Goal: Task Accomplishment & Management: Use online tool/utility

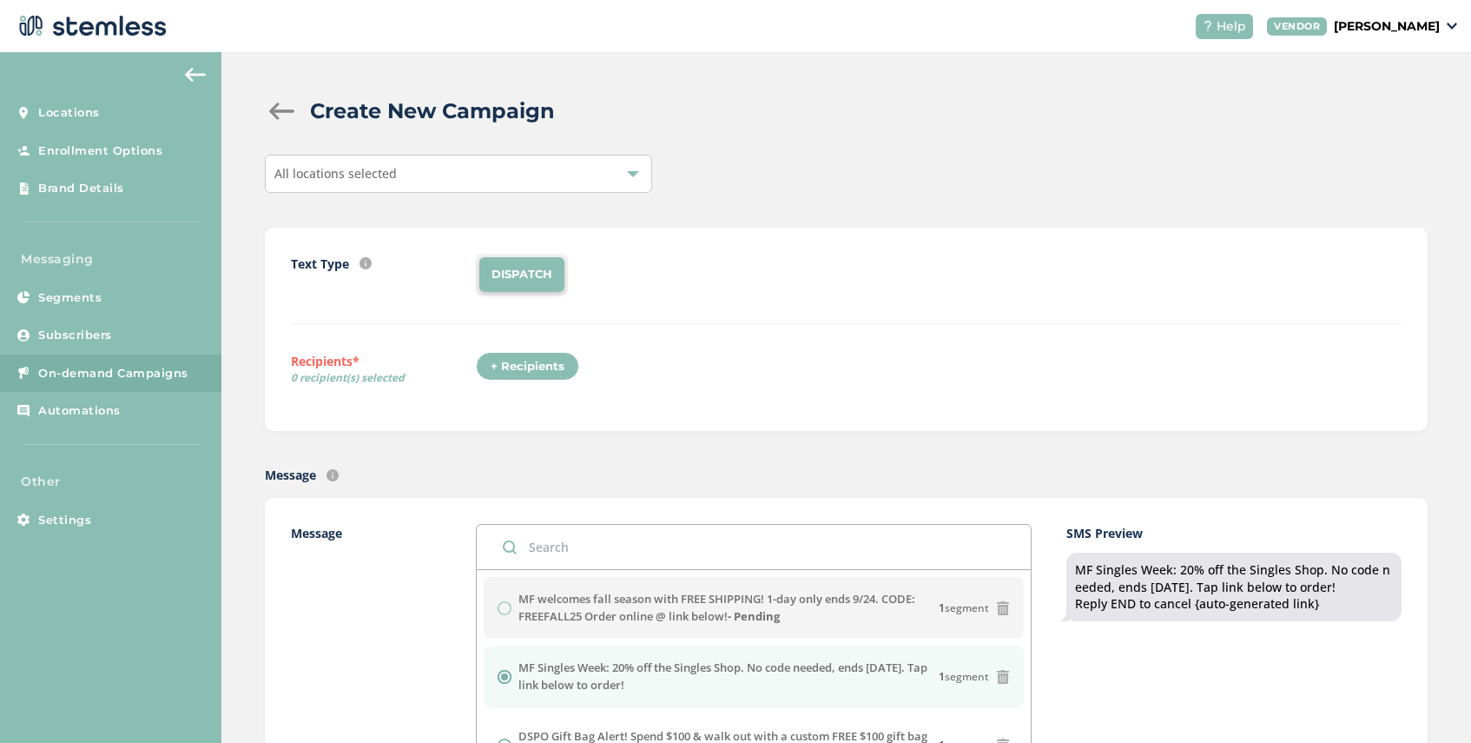
scroll to position [499, 0]
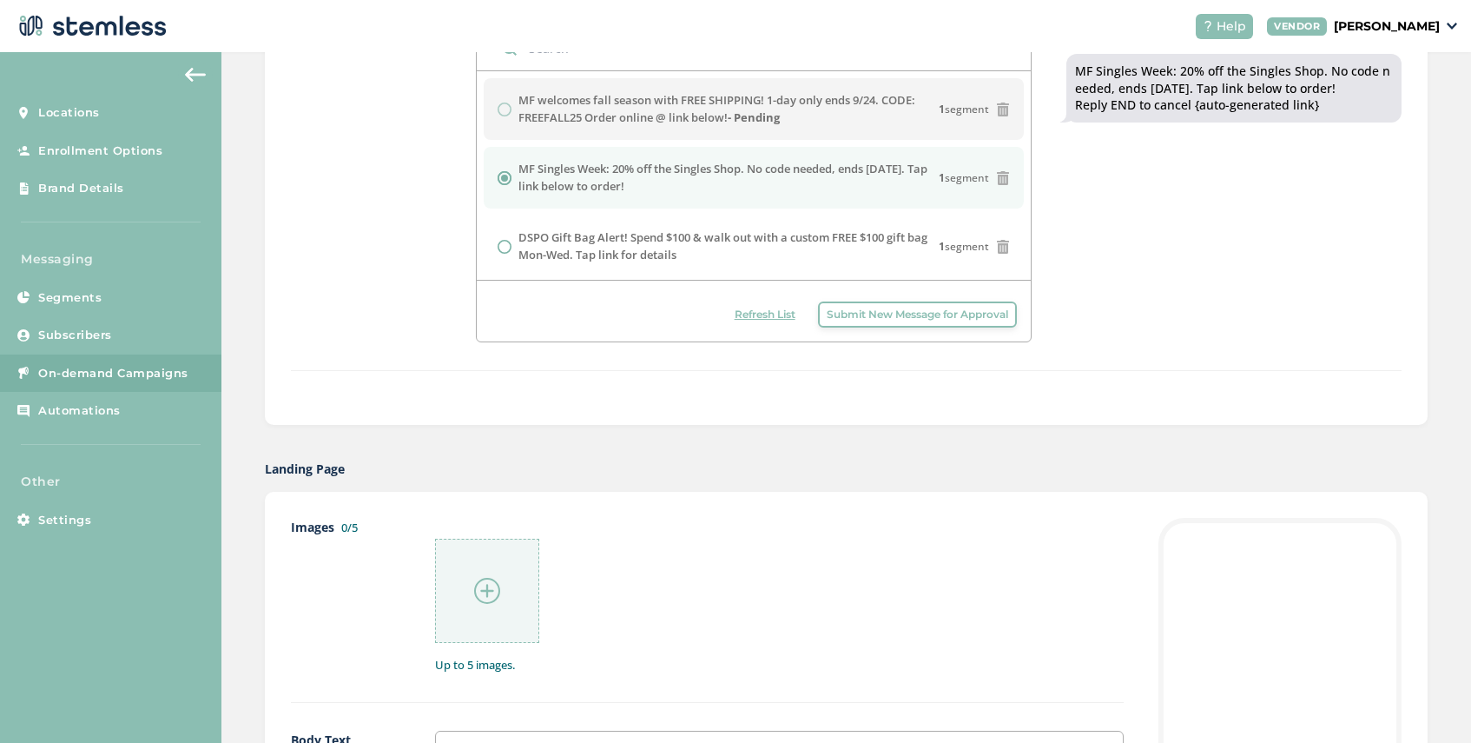
click at [767, 315] on span "Refresh List" at bounding box center [765, 315] width 61 height 16
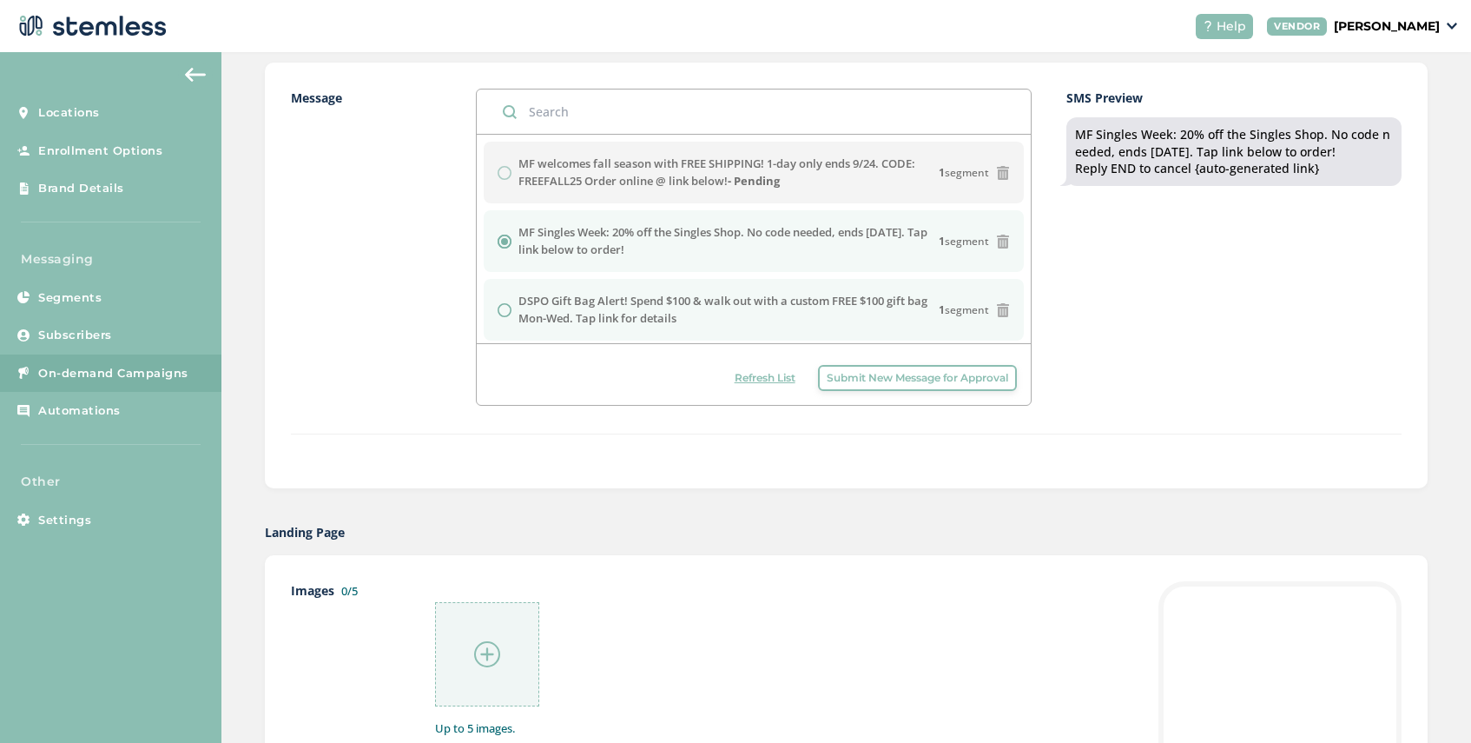
scroll to position [432, 0]
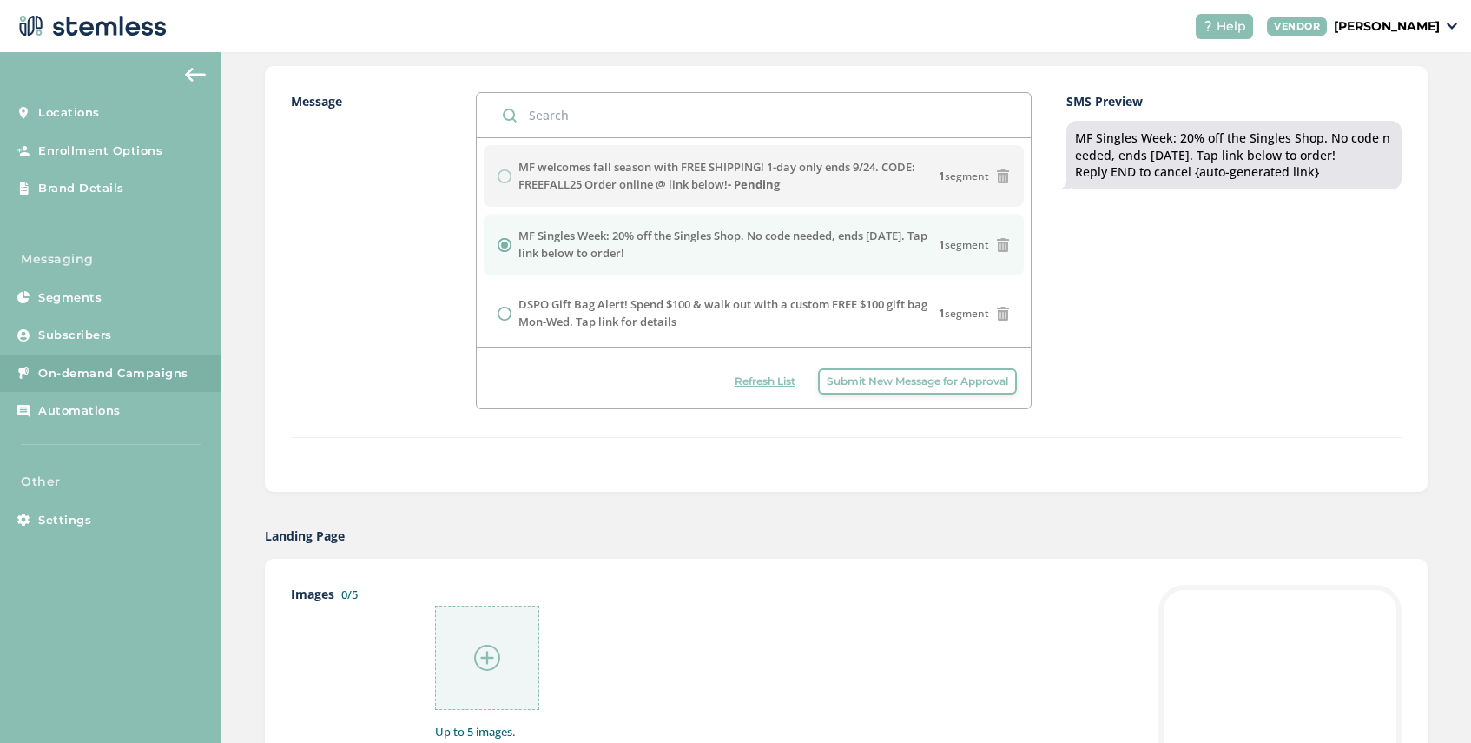
click at [494, 653] on img at bounding box center [487, 657] width 26 height 26
click at [743, 378] on span "Refresh List" at bounding box center [765, 381] width 61 height 16
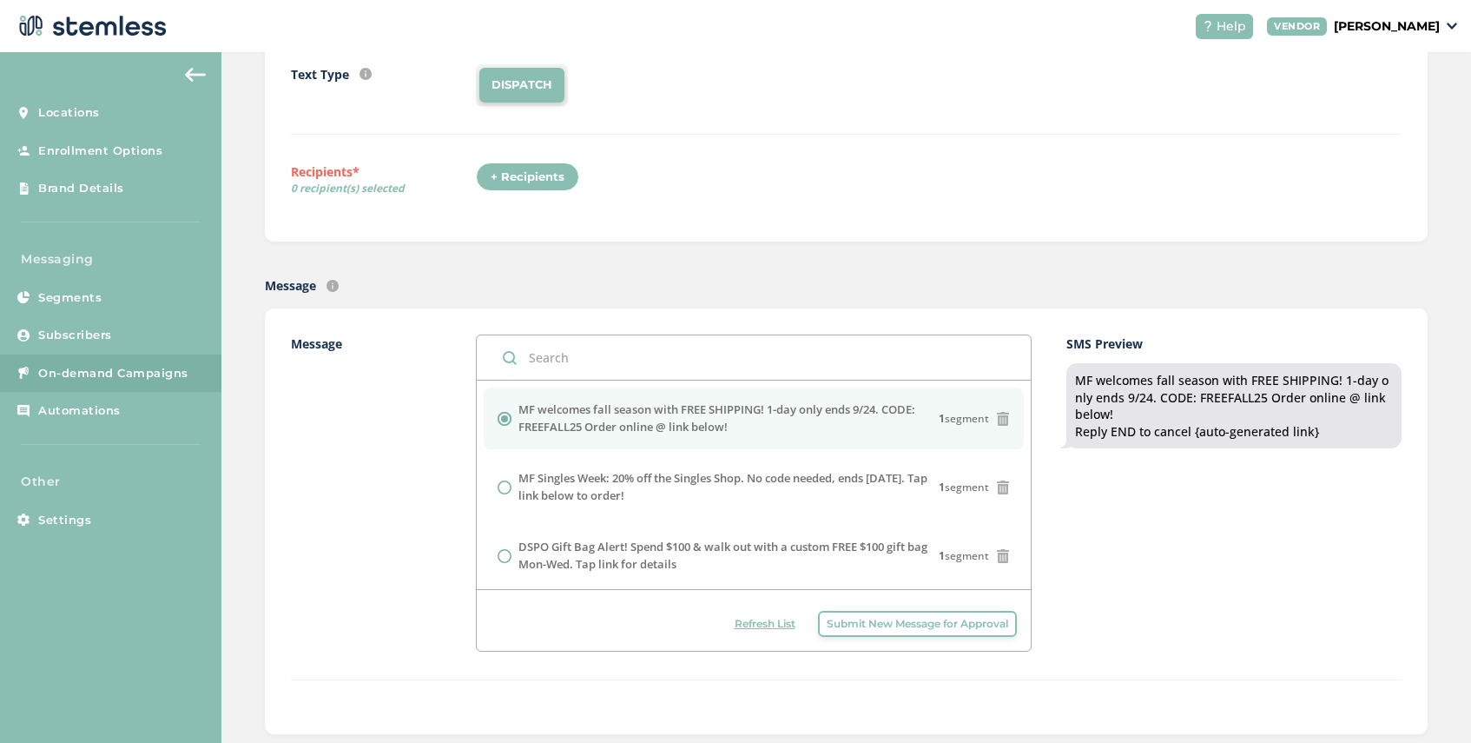
scroll to position [0, 0]
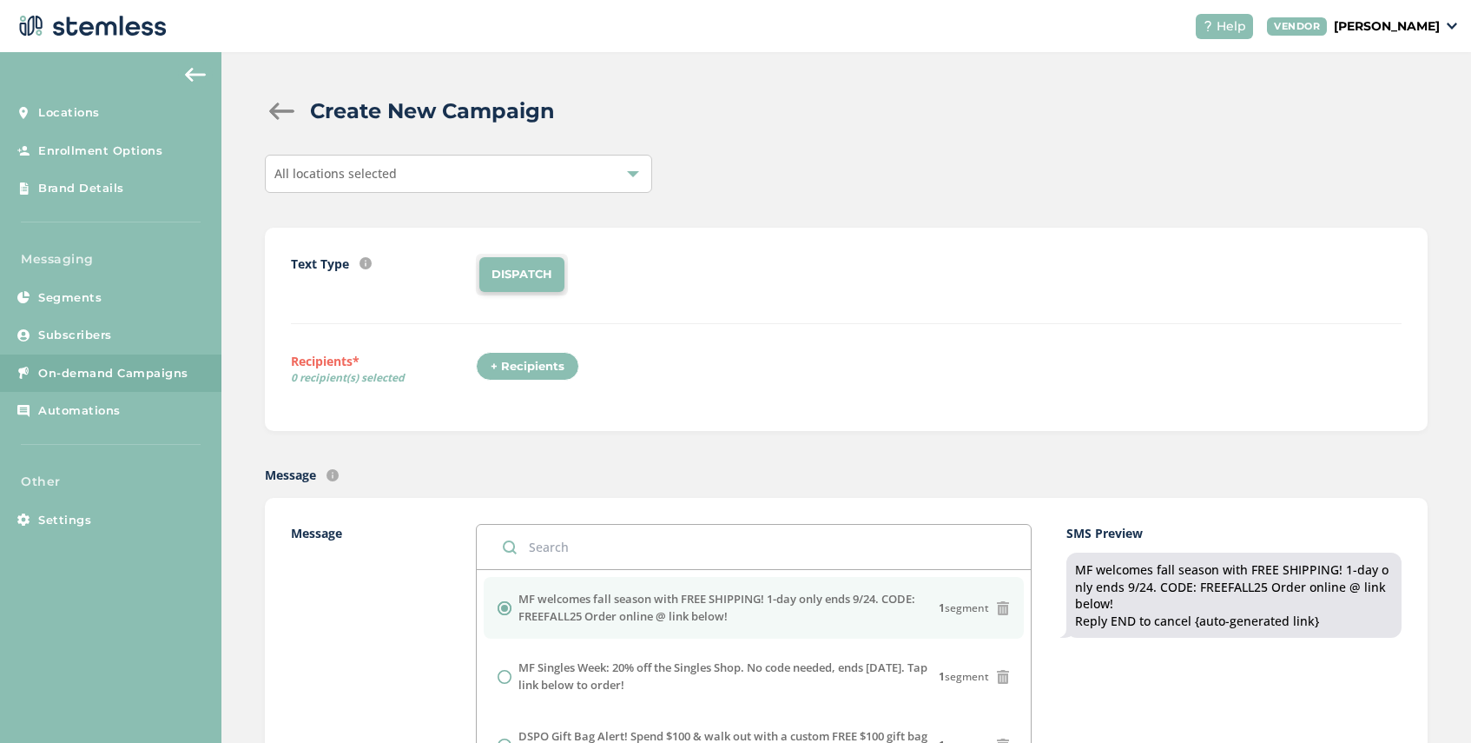
click at [447, 183] on div "All locations selected" at bounding box center [458, 174] width 387 height 38
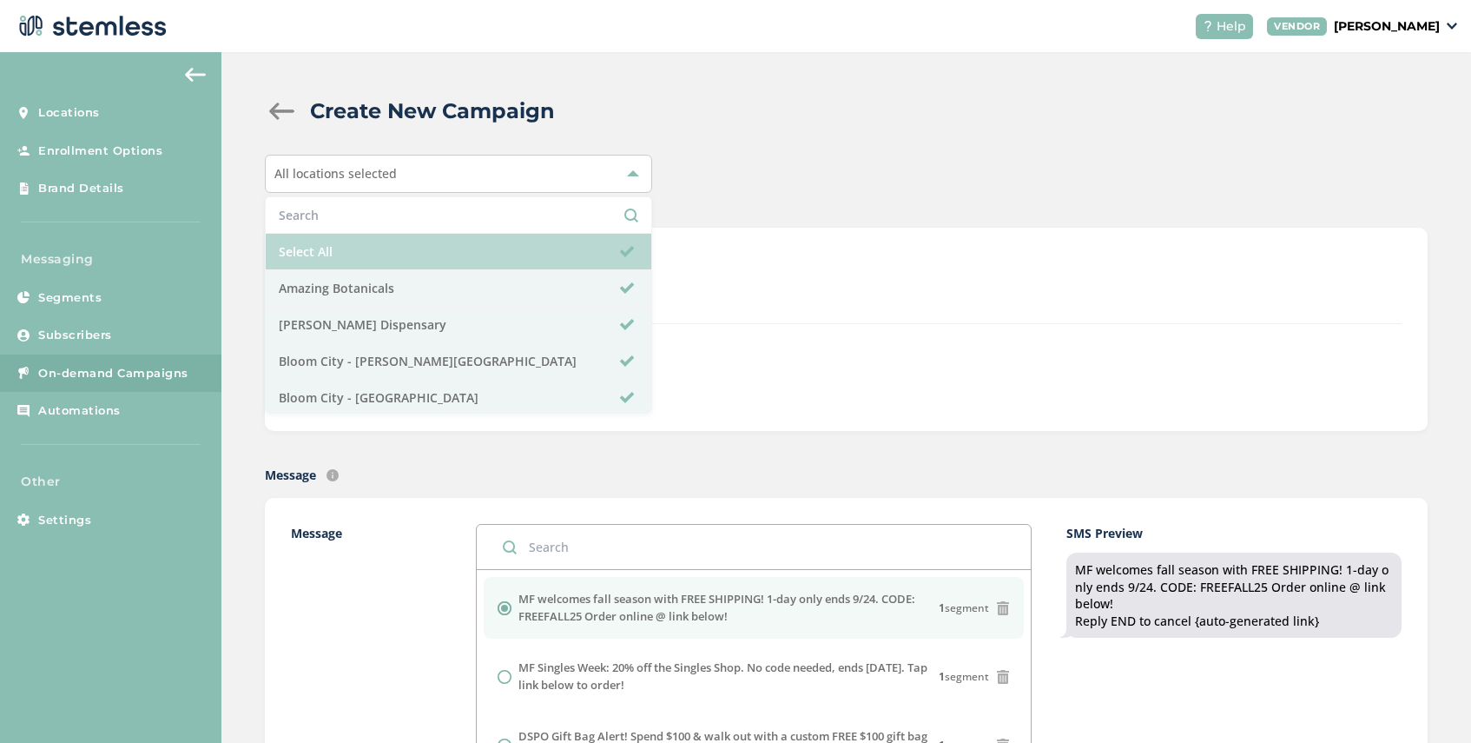
click at [418, 265] on li "Select All" at bounding box center [459, 252] width 386 height 36
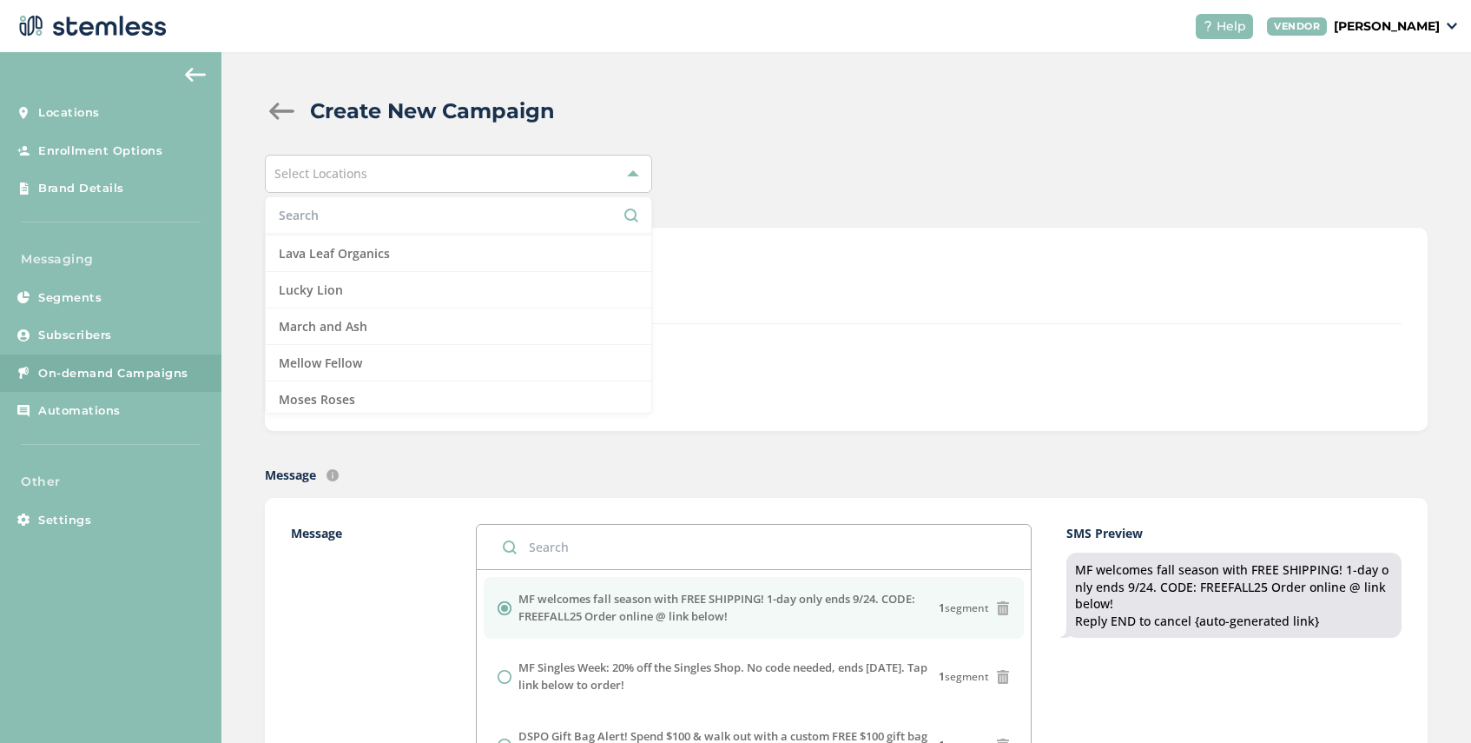
scroll to position [1040, 0]
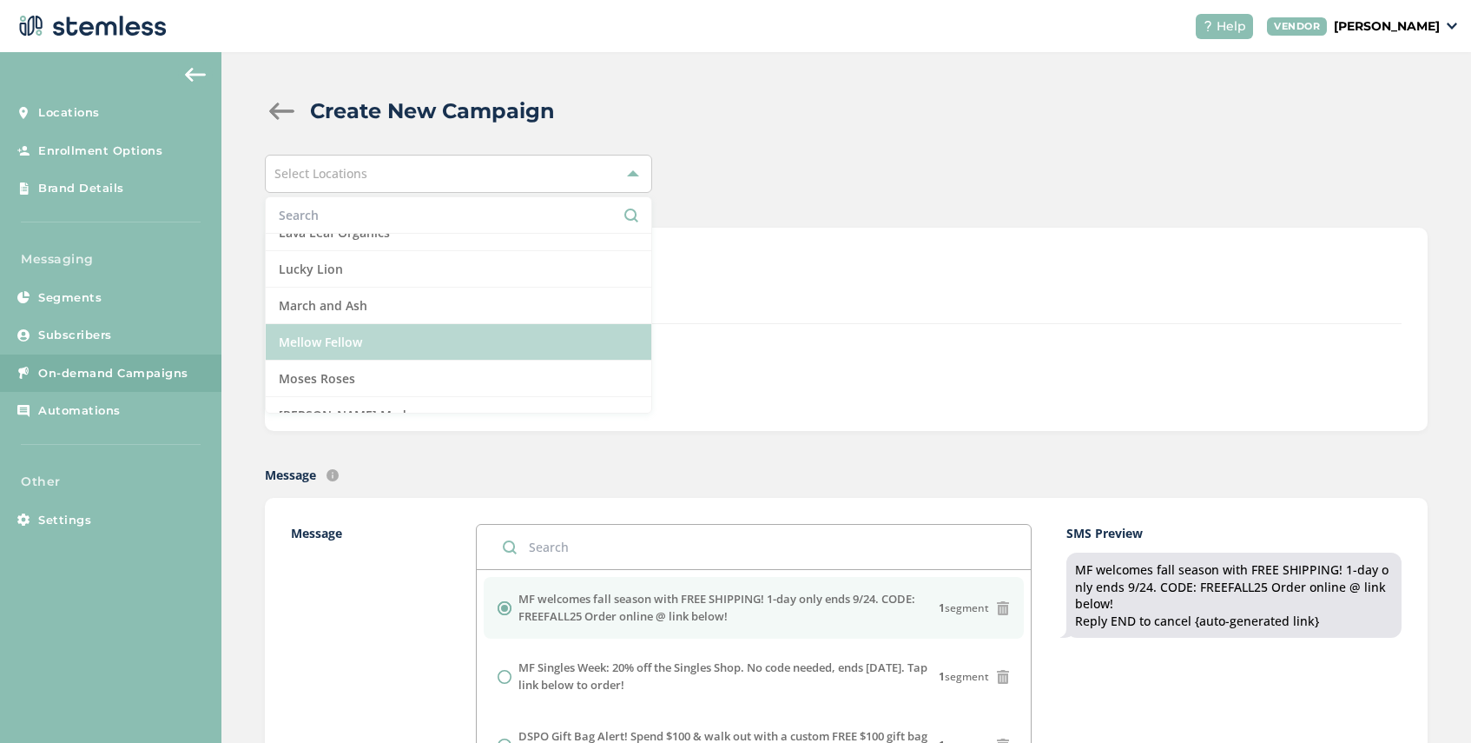
click at [400, 343] on li "Mellow Fellow" at bounding box center [459, 342] width 386 height 36
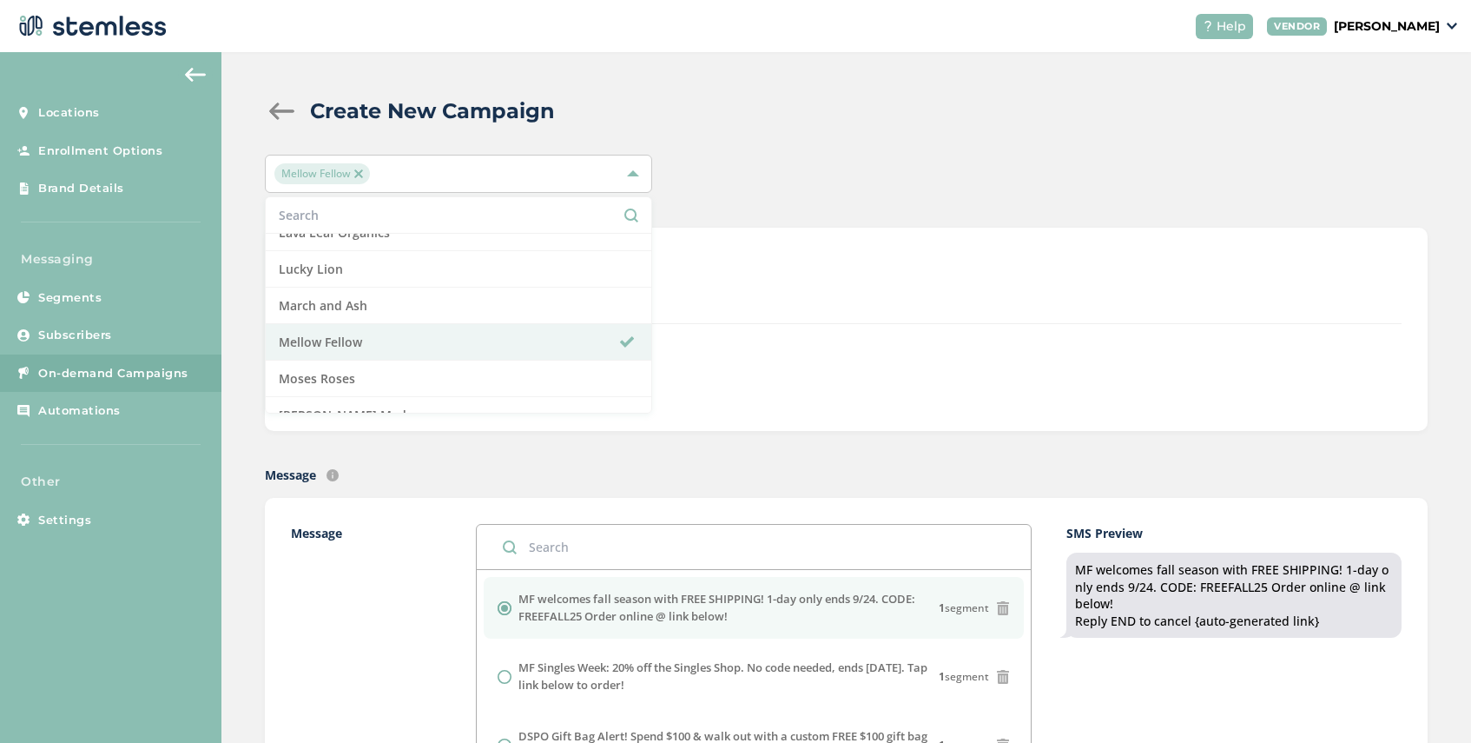
click at [704, 343] on div "Text Type SMS : A cost effective way to reach your customers. Send a intro text…" at bounding box center [846, 329] width 1111 height 151
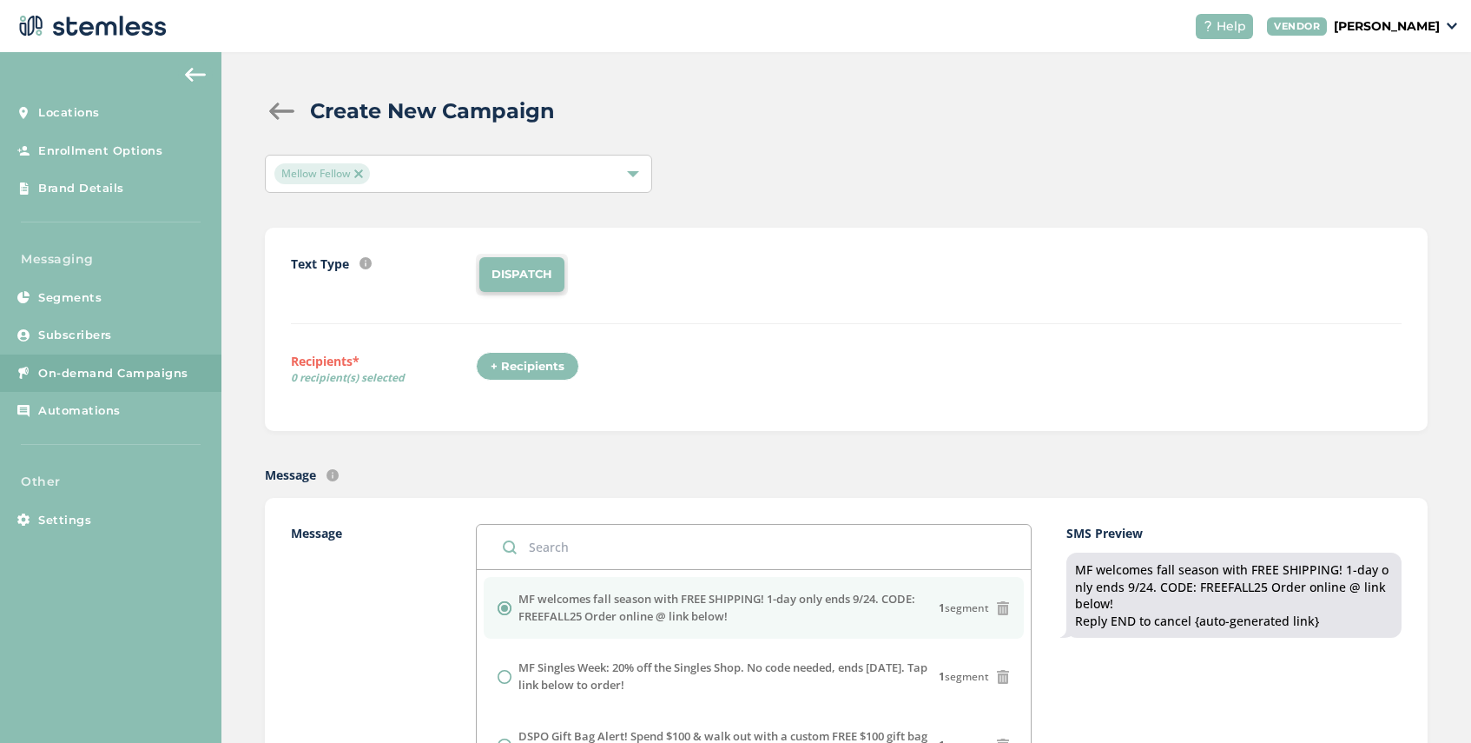
click at [537, 367] on div "+ Recipients" at bounding box center [527, 367] width 103 height 30
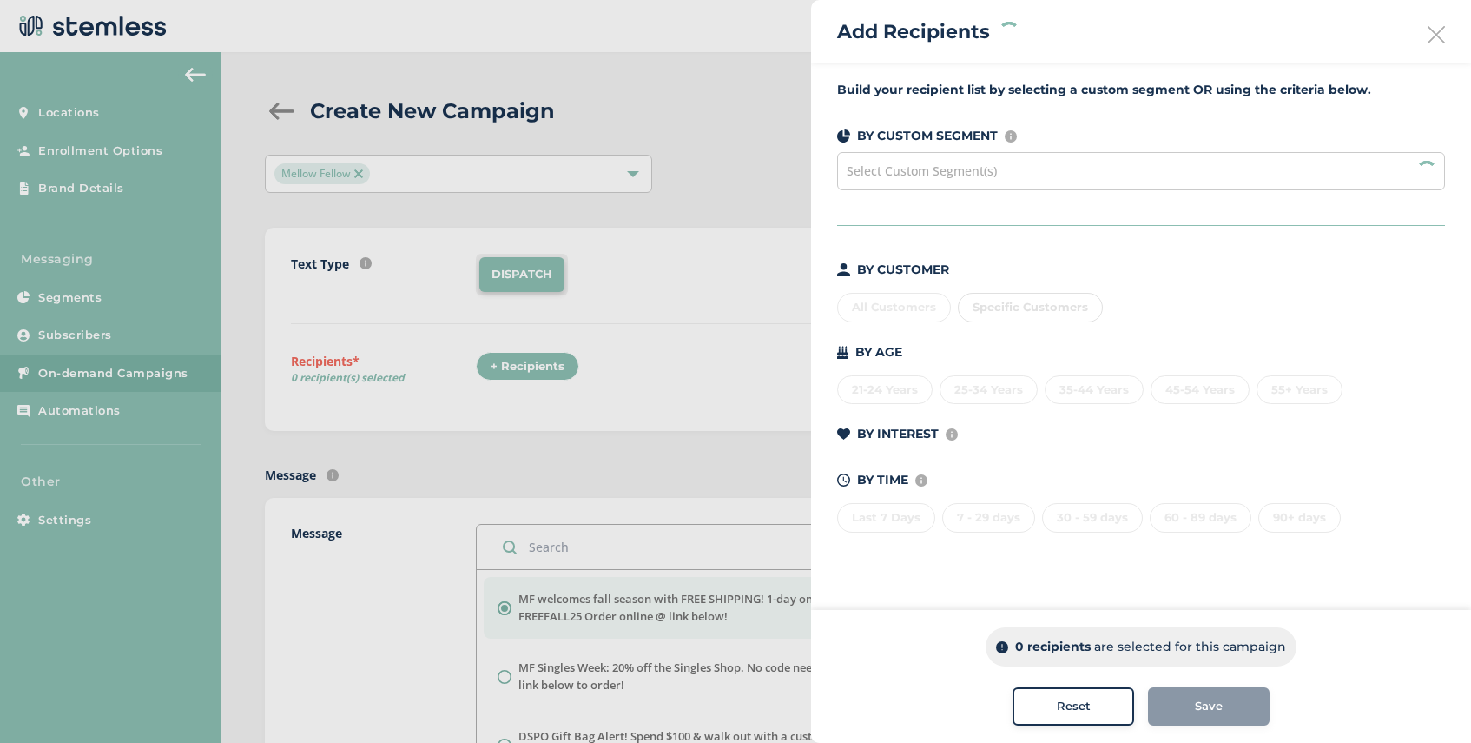
click at [949, 183] on div "Select Custom Segment(s)" at bounding box center [1141, 171] width 608 height 38
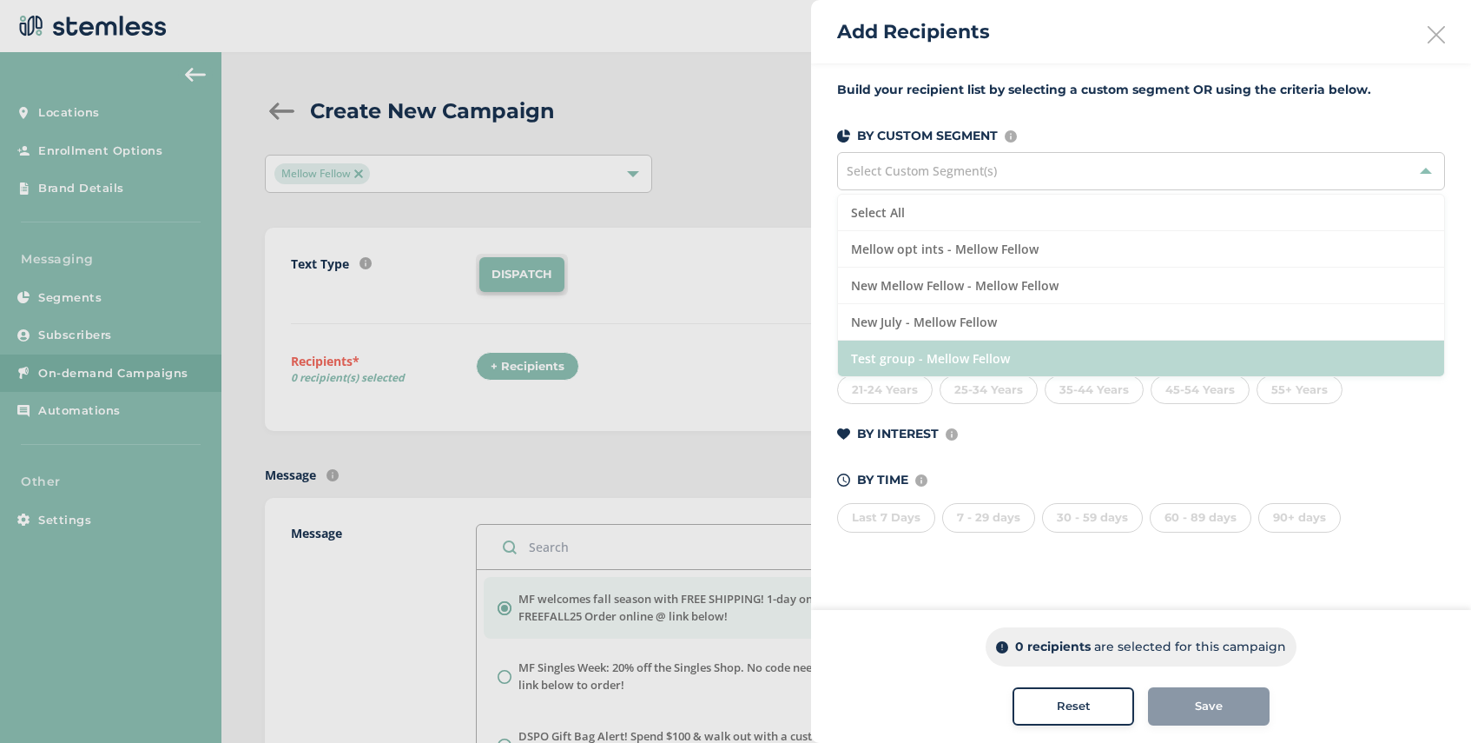
click at [943, 345] on li "Test group - Mellow Fellow" at bounding box center [1141, 358] width 606 height 36
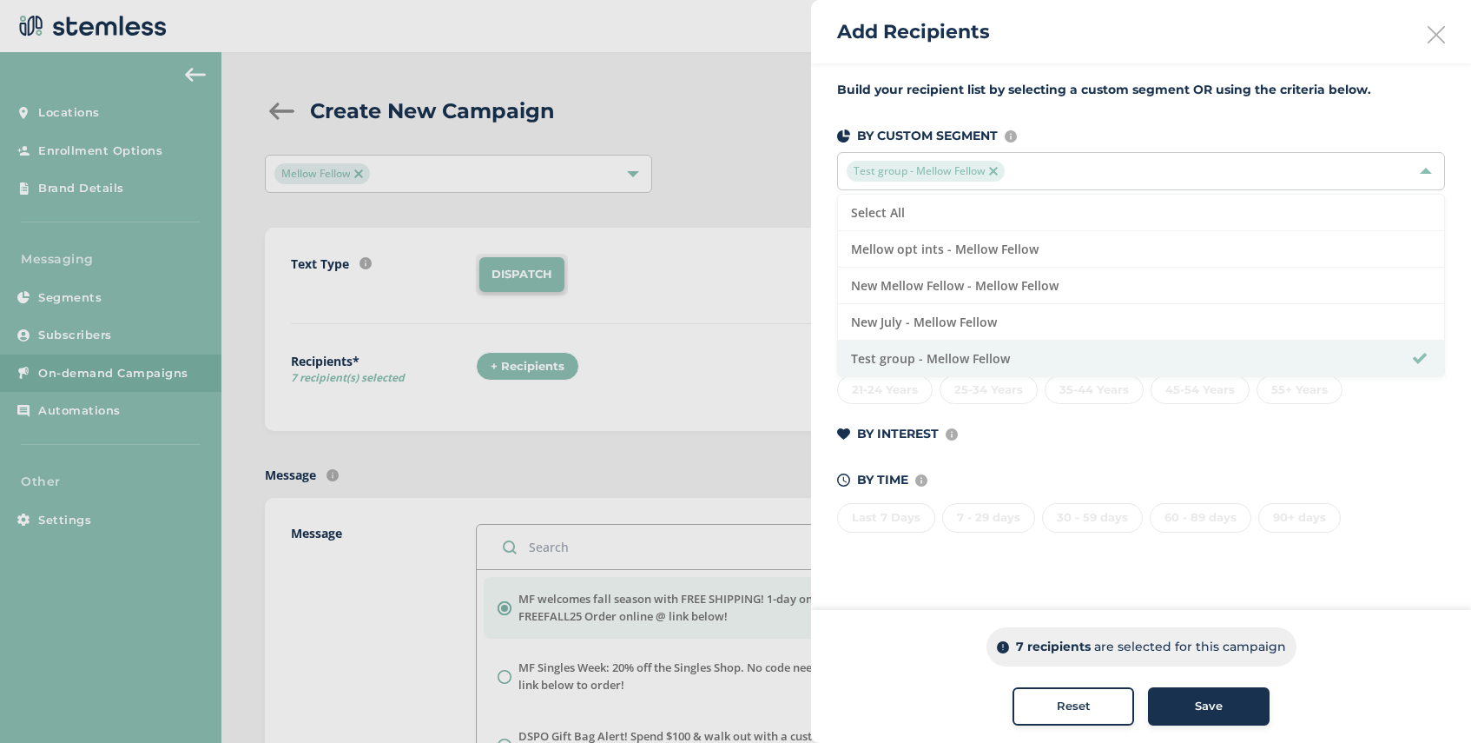
click at [1196, 711] on span "Save" at bounding box center [1209, 705] width 28 height 17
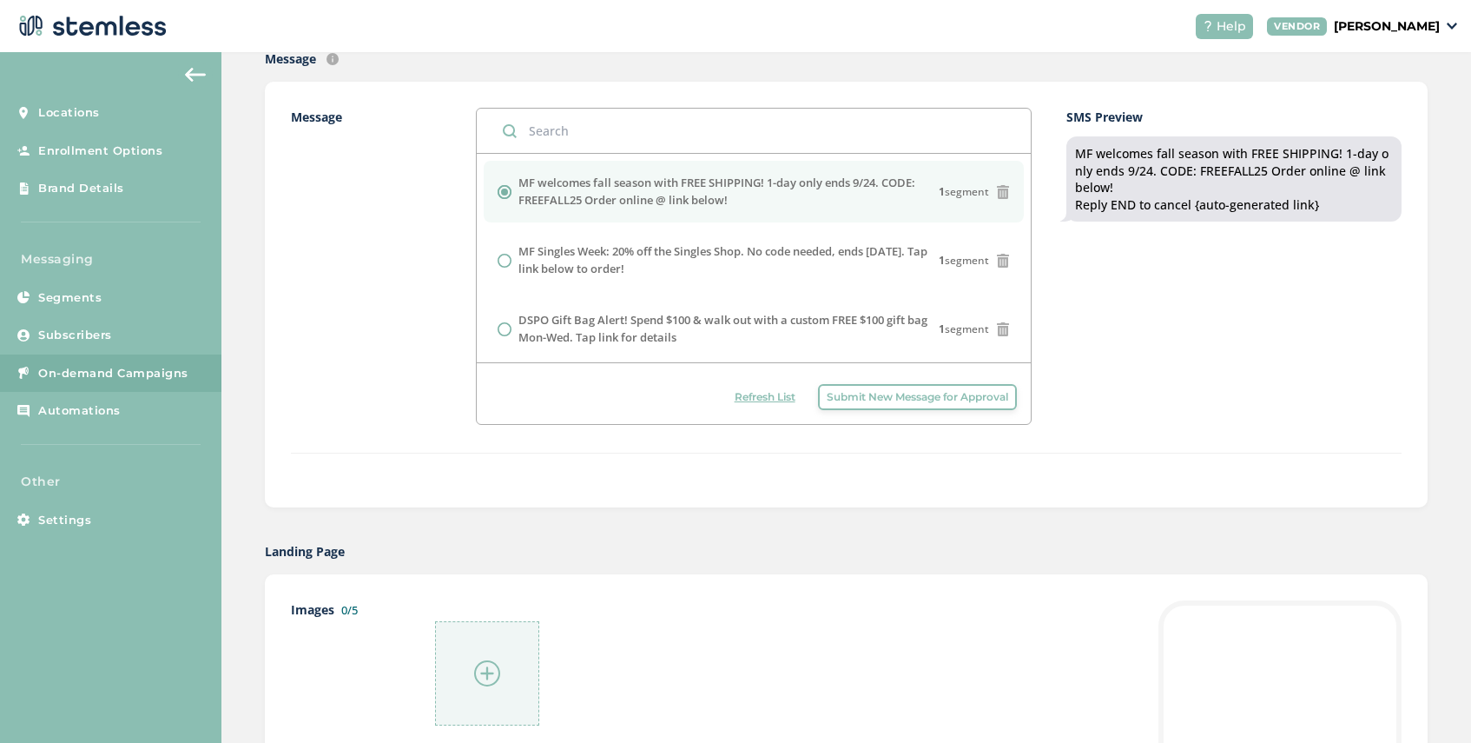
scroll to position [440, 0]
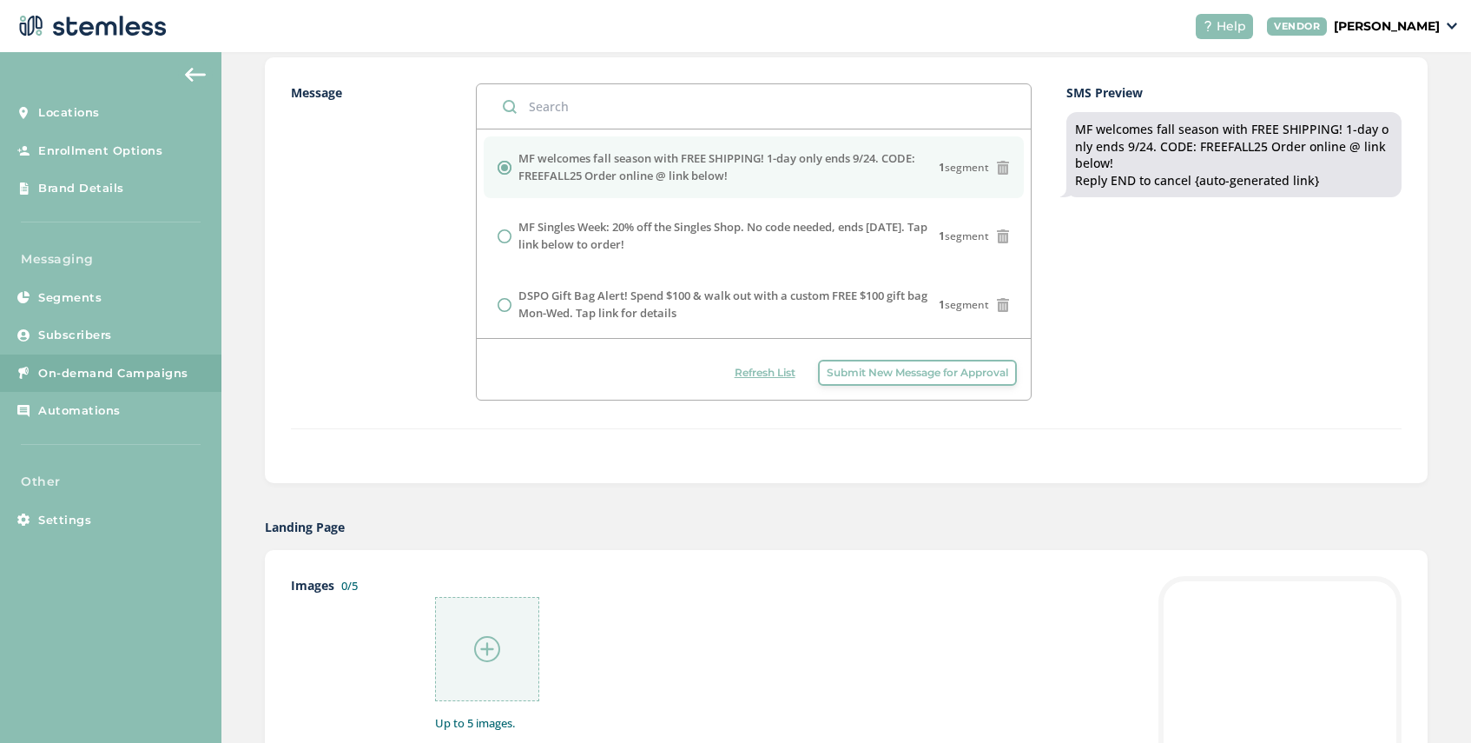
click at [478, 636] on img at bounding box center [487, 649] width 26 height 26
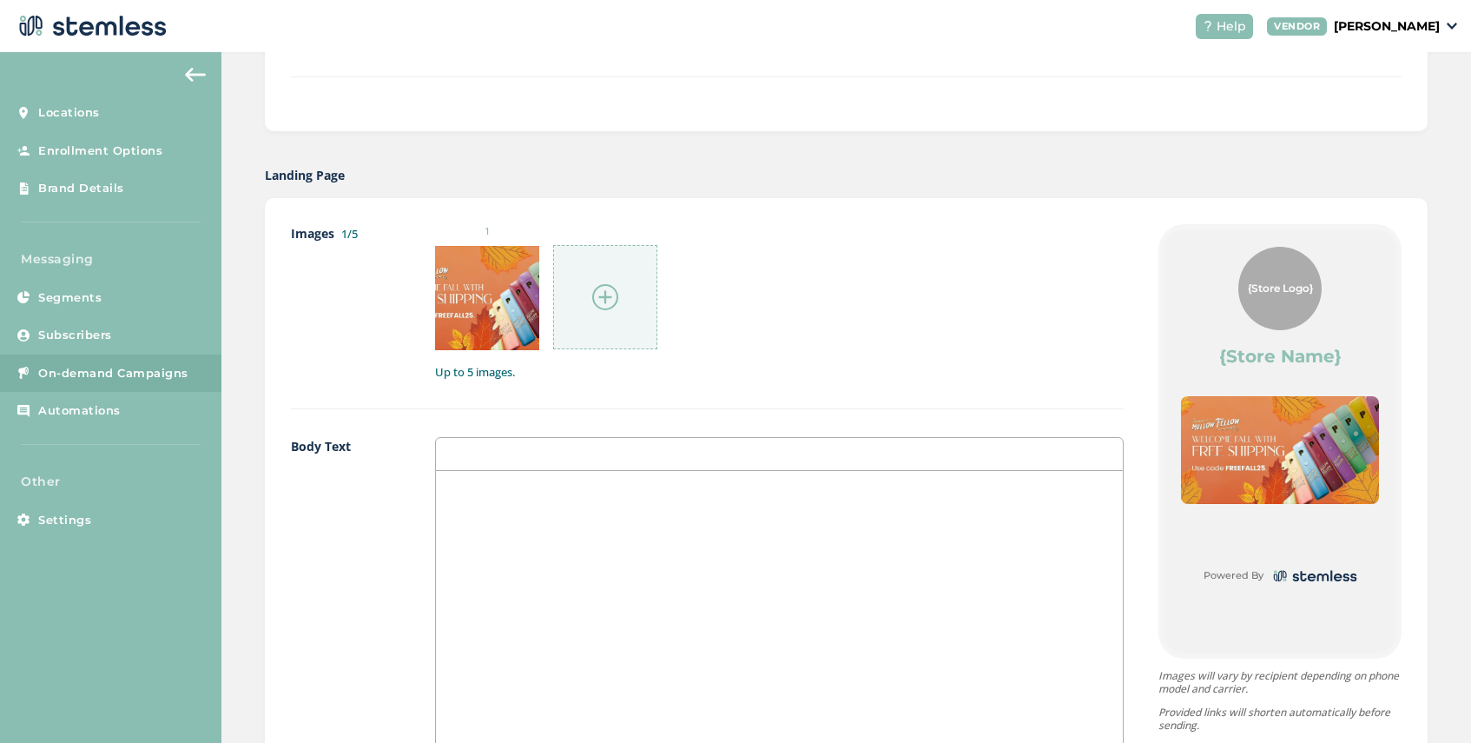
scroll to position [1096, 0]
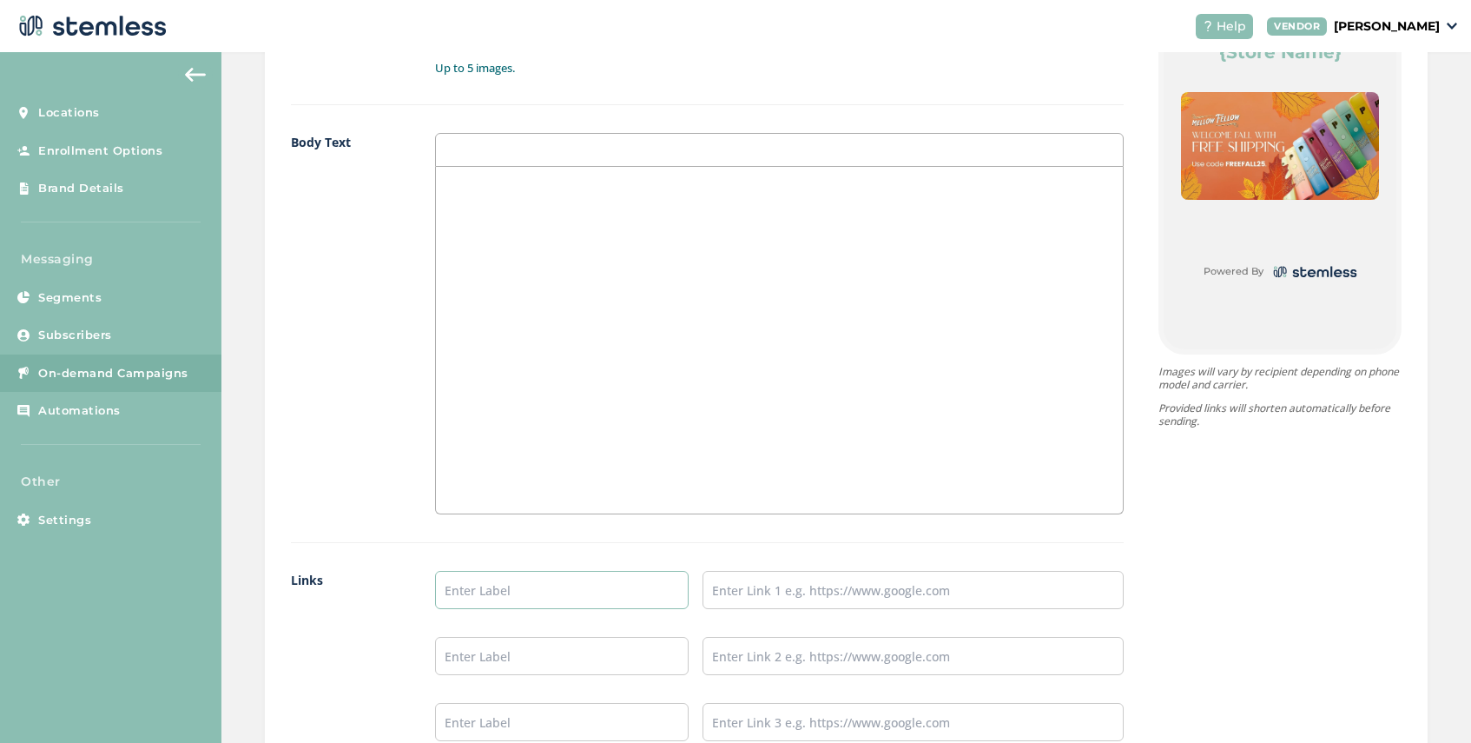
click at [477, 583] on input "text" at bounding box center [561, 590] width 253 height 38
type input "SHOP NOW"
click at [720, 584] on input "text" at bounding box center [913, 590] width 421 height 38
paste input "[URL][DOMAIN_NAME]"
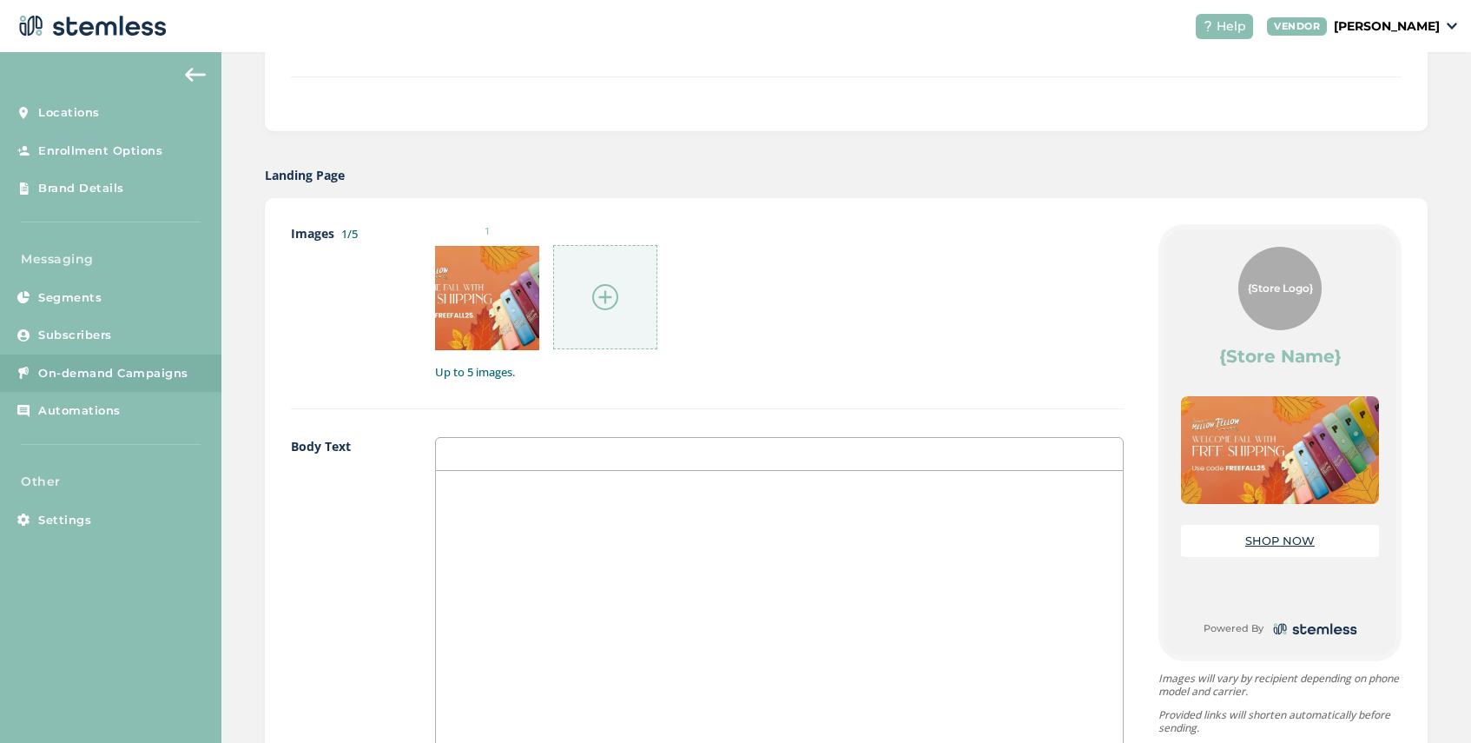
scroll to position [1363, 0]
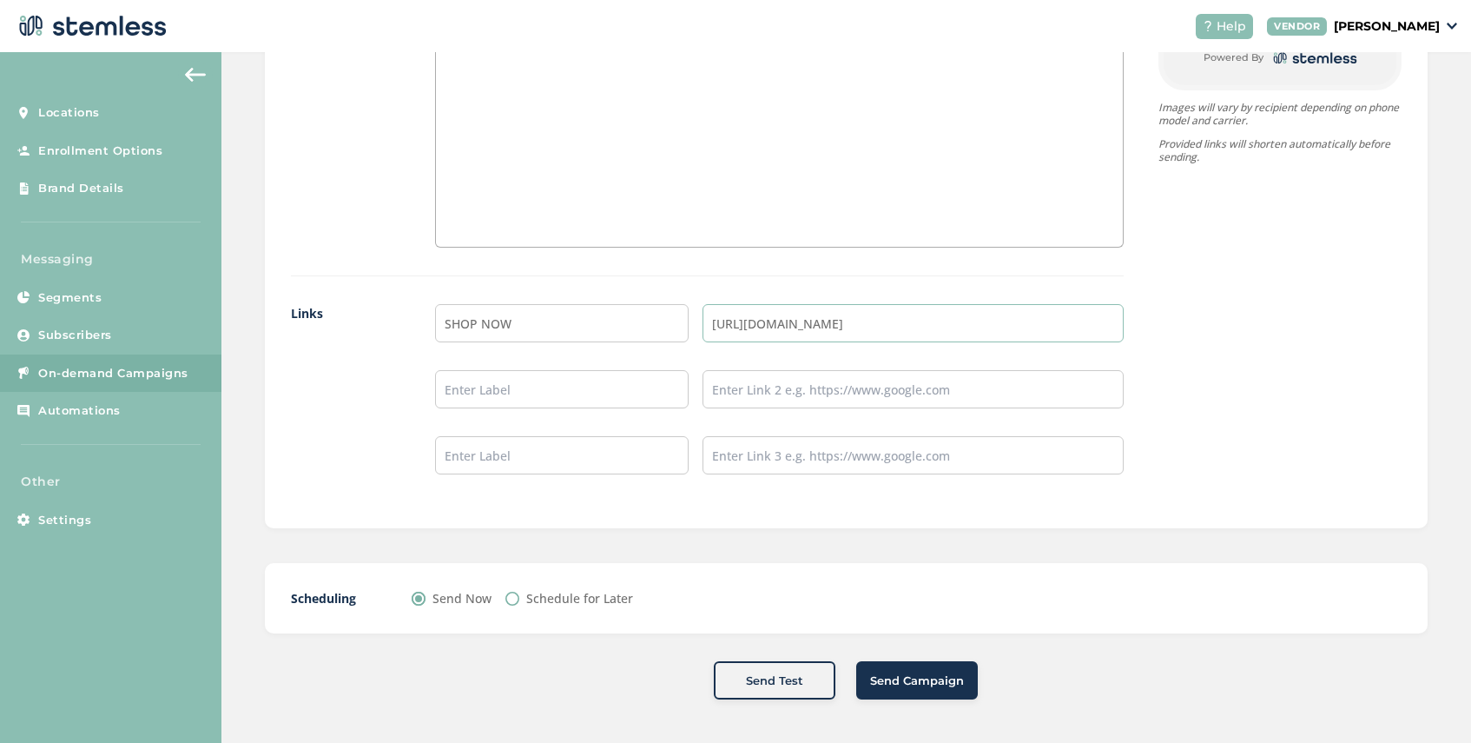
type input "[URL][DOMAIN_NAME]"
click at [923, 676] on span "Send Campaign" at bounding box center [917, 680] width 94 height 17
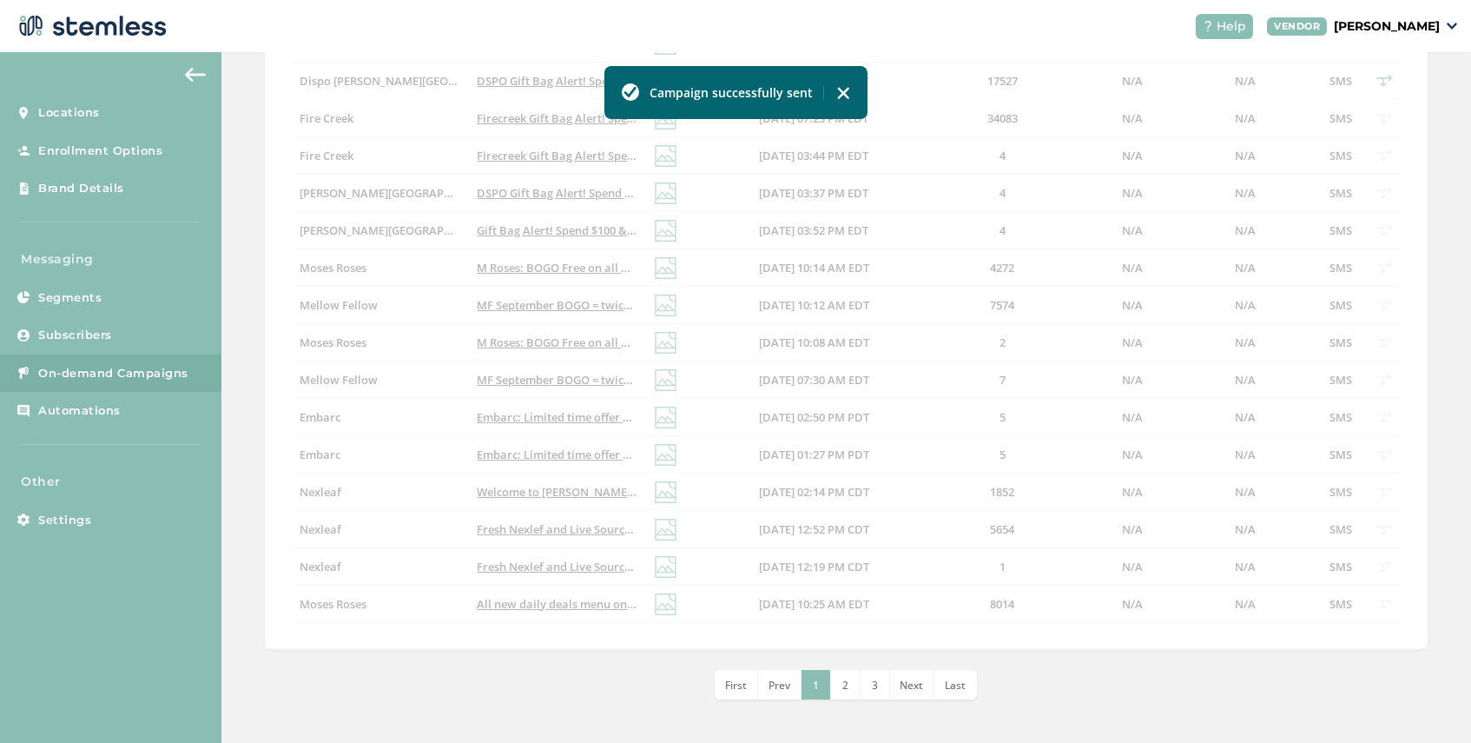
scroll to position [595, 0]
